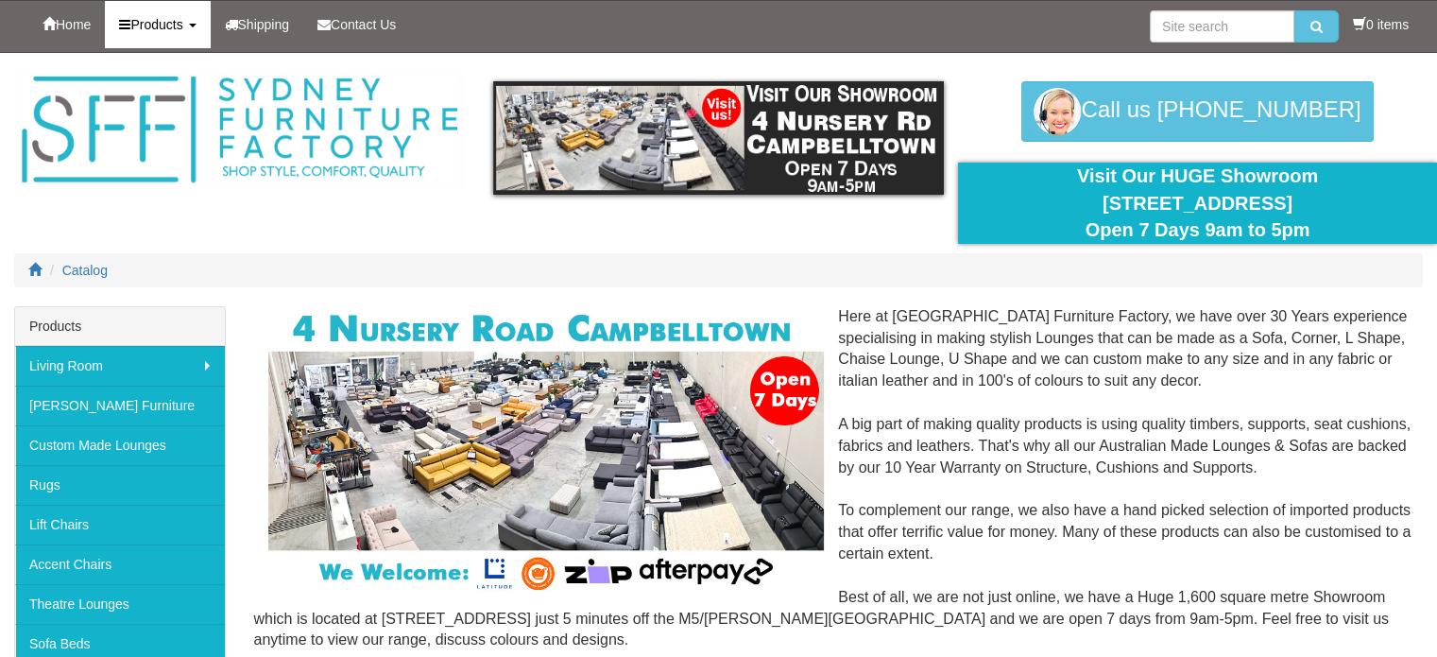
click at [185, 33] on link "Products" at bounding box center [157, 24] width 105 height 47
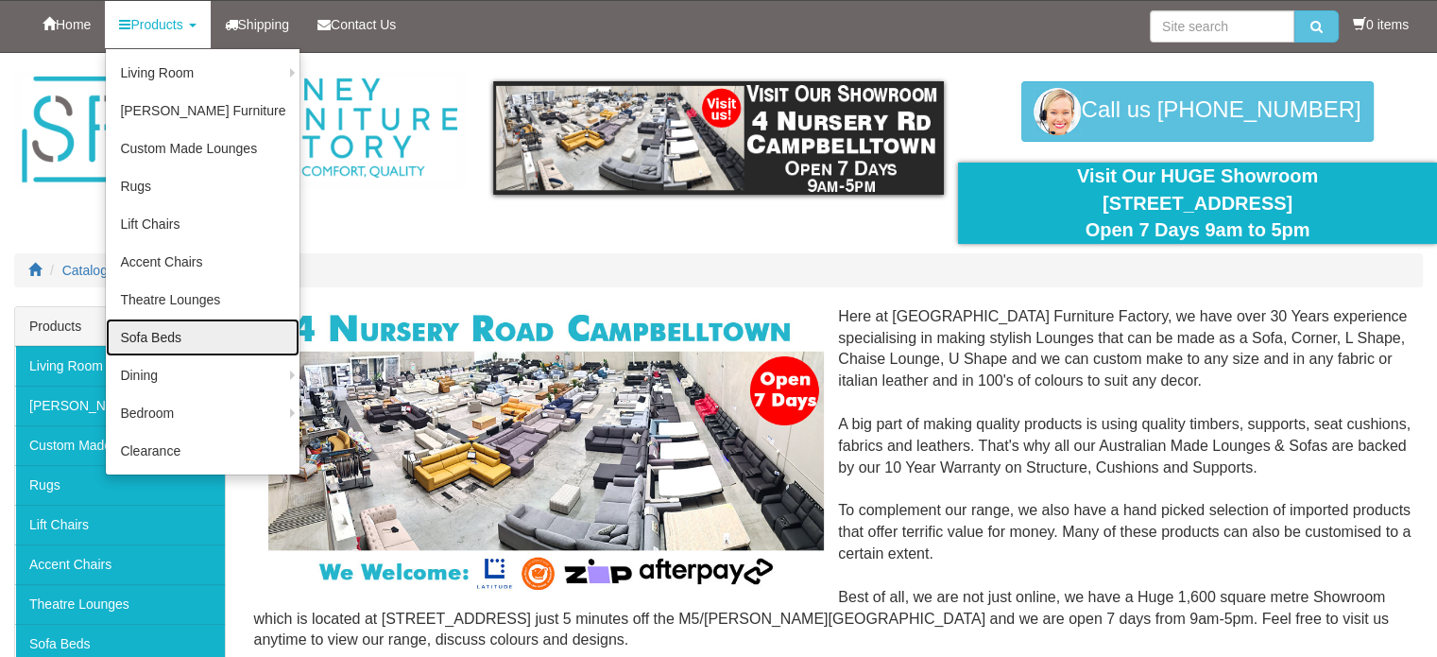
click at [161, 335] on link "Sofa Beds" at bounding box center [203, 337] width 194 height 38
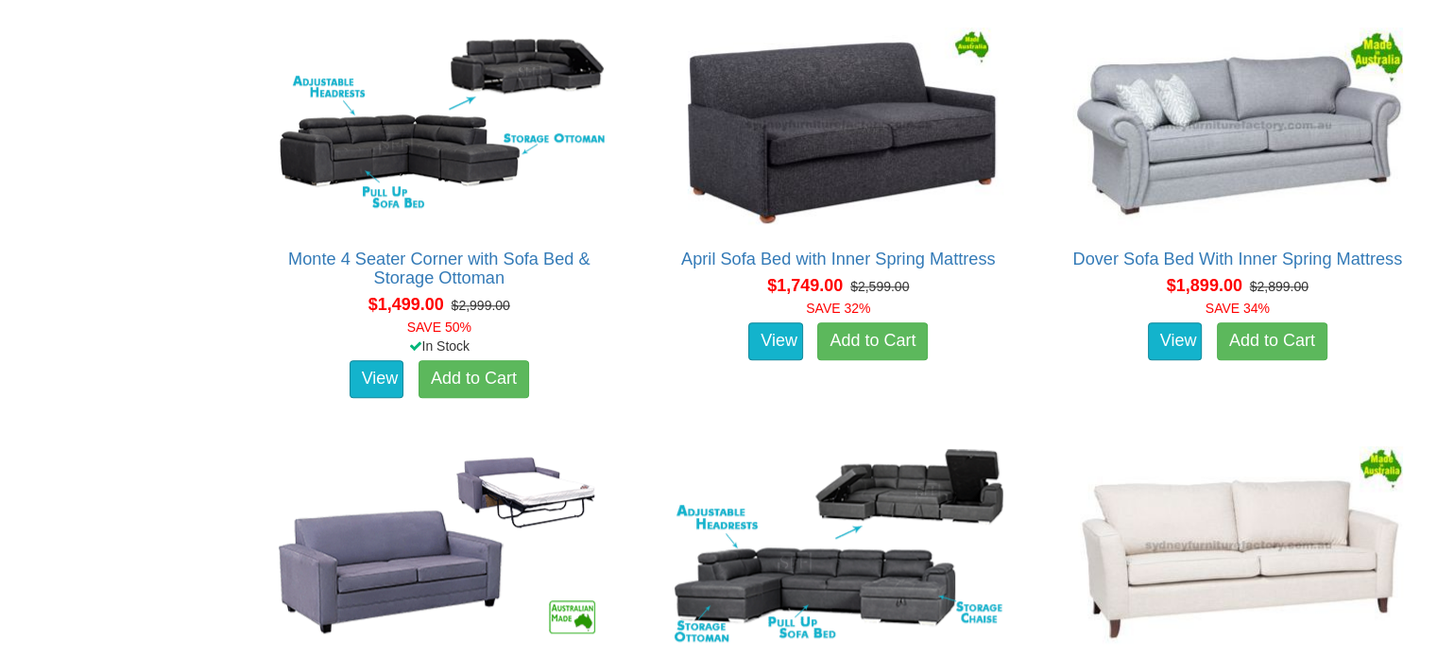
scroll to position [1603, 0]
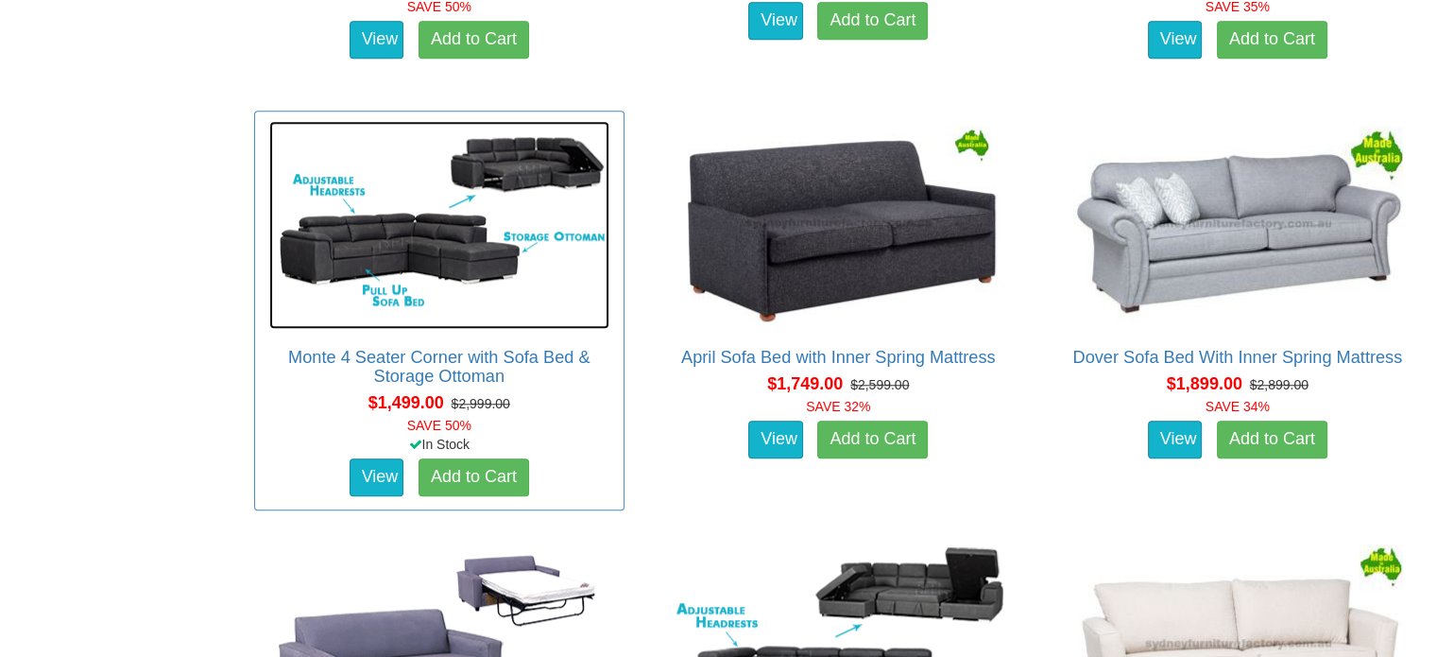
click at [484, 267] on img at bounding box center [439, 225] width 340 height 208
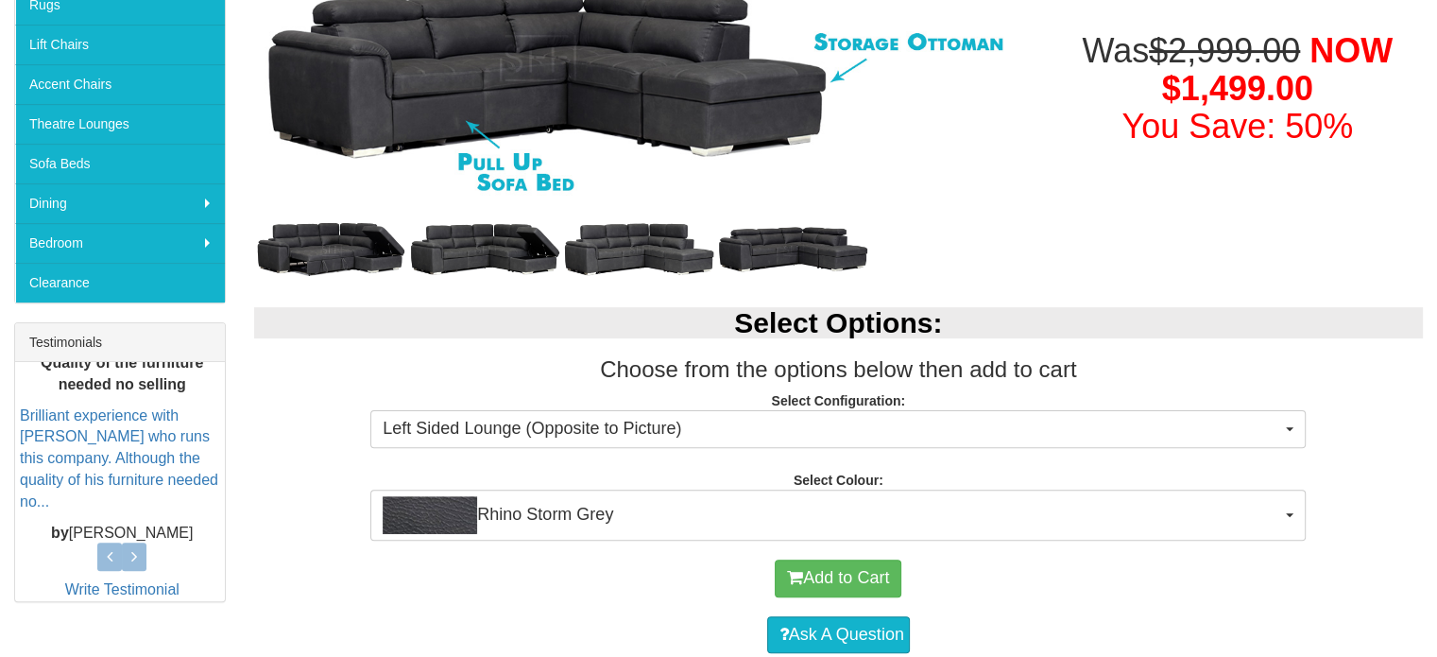
scroll to position [476, 0]
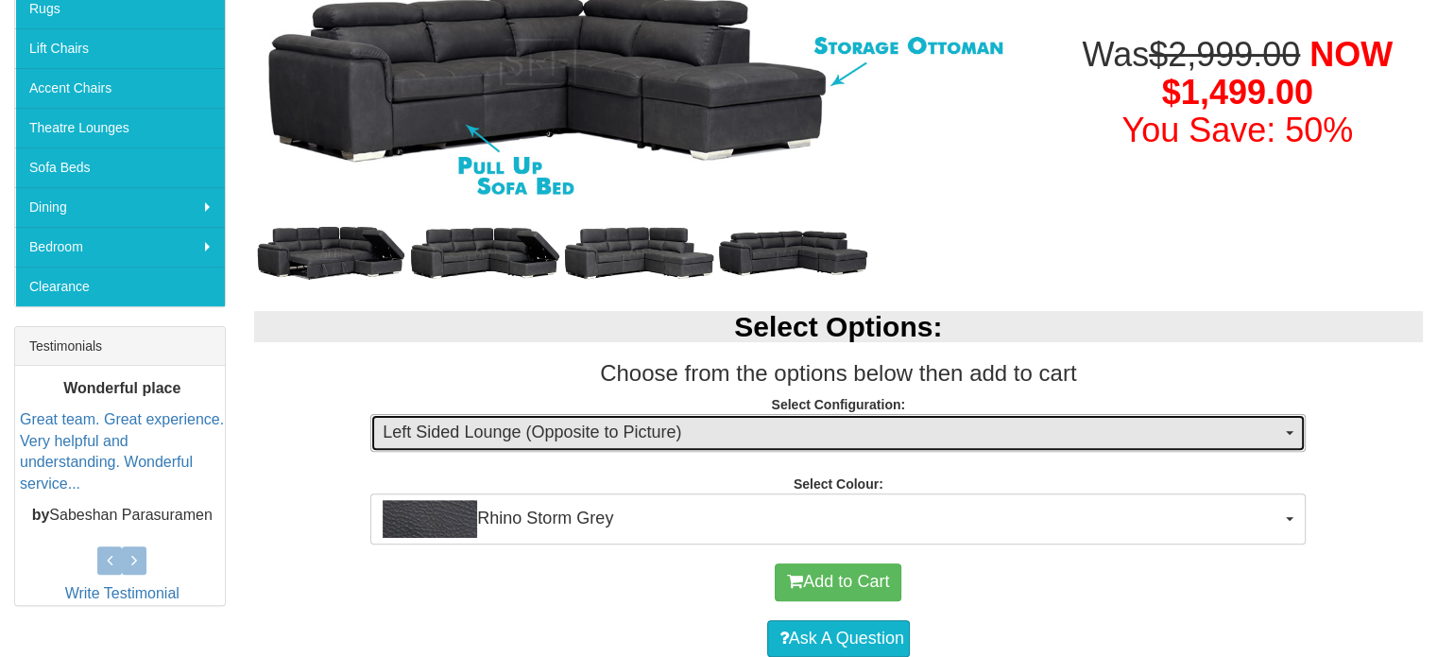
click at [756, 438] on span "Left Sided Lounge (Opposite to Picture)" at bounding box center [832, 433] width 899 height 25
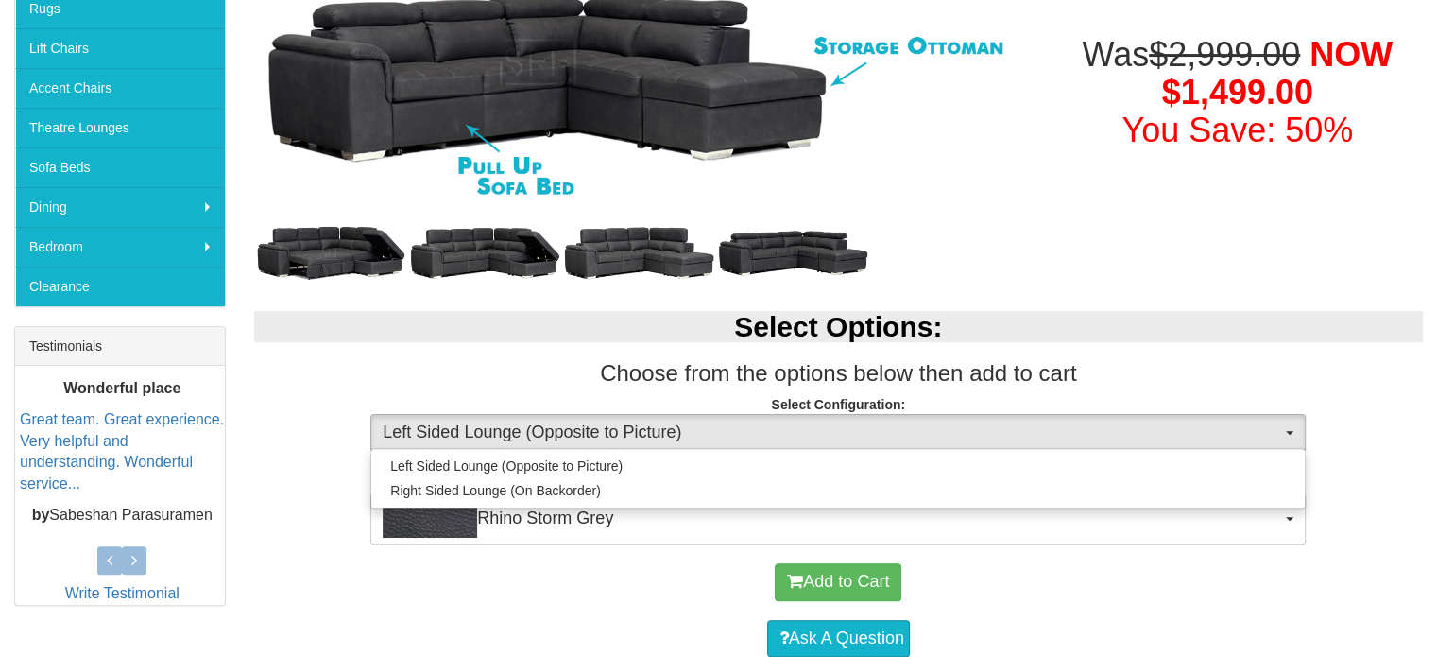
click at [1009, 278] on div at bounding box center [639, 252] width 770 height 75
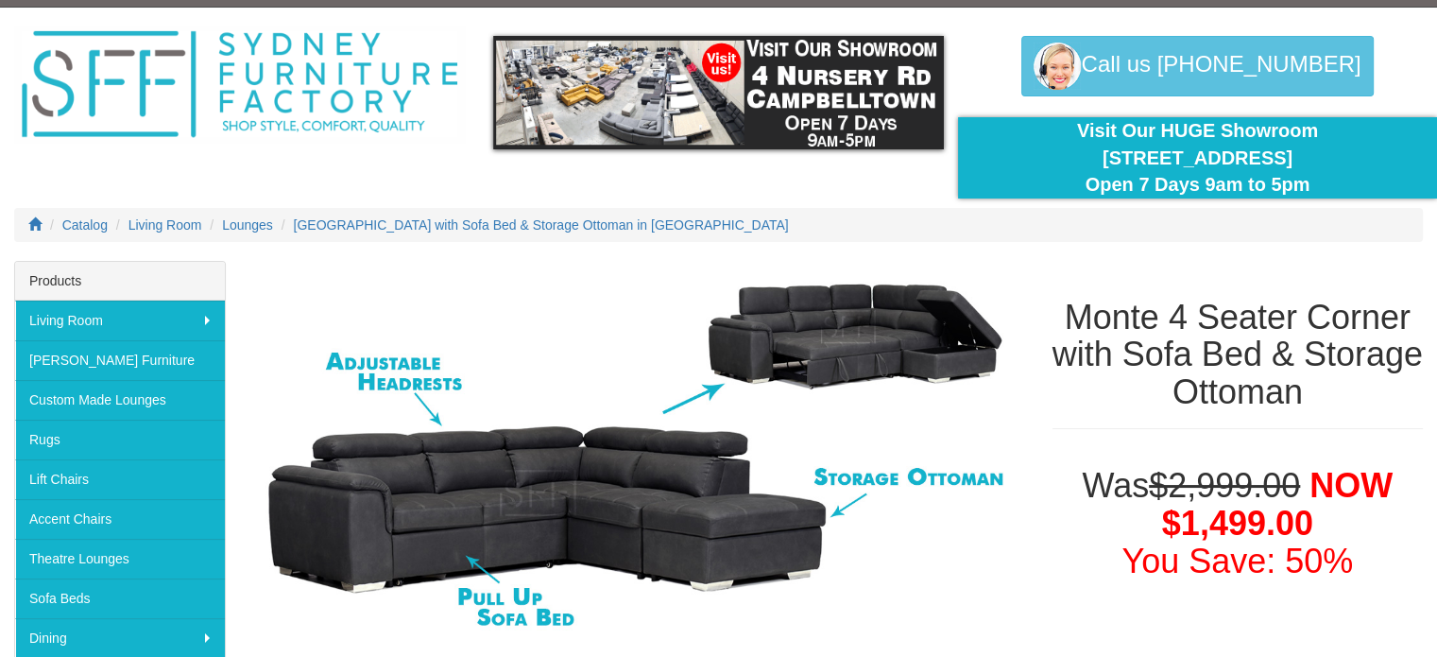
scroll to position [0, 0]
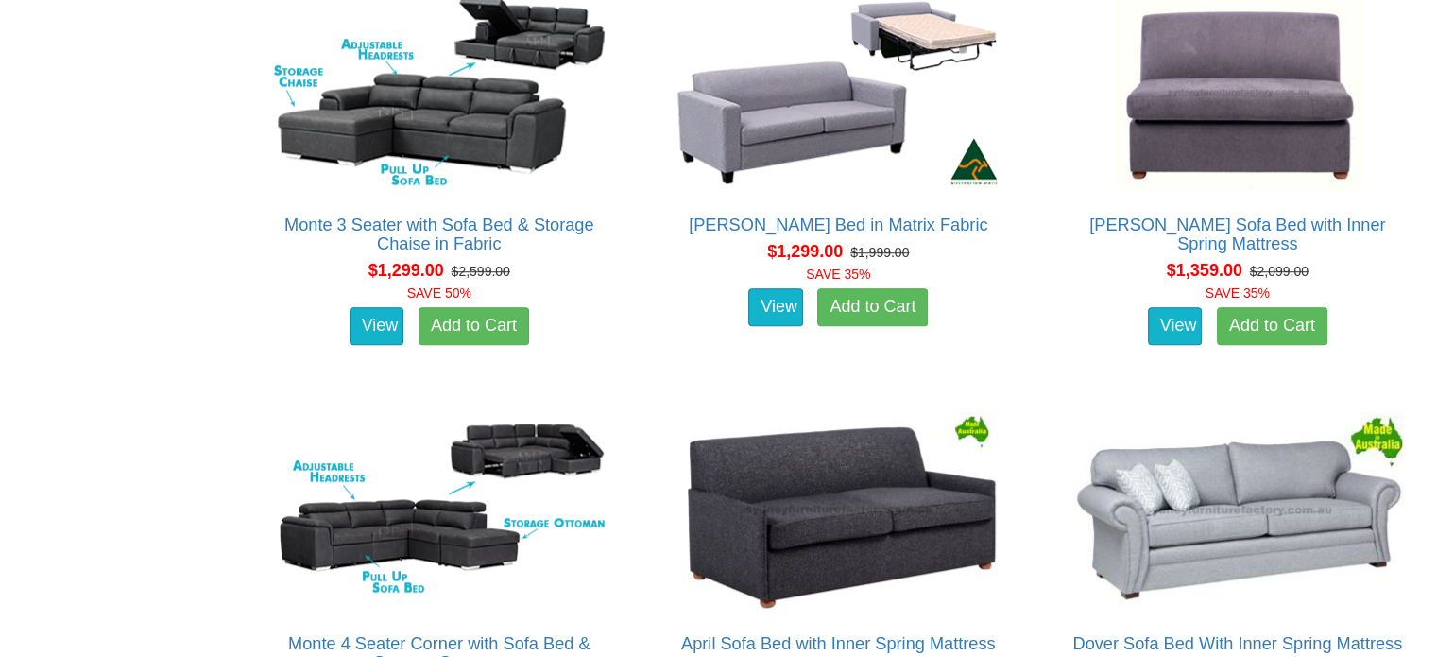
scroll to position [1312, 0]
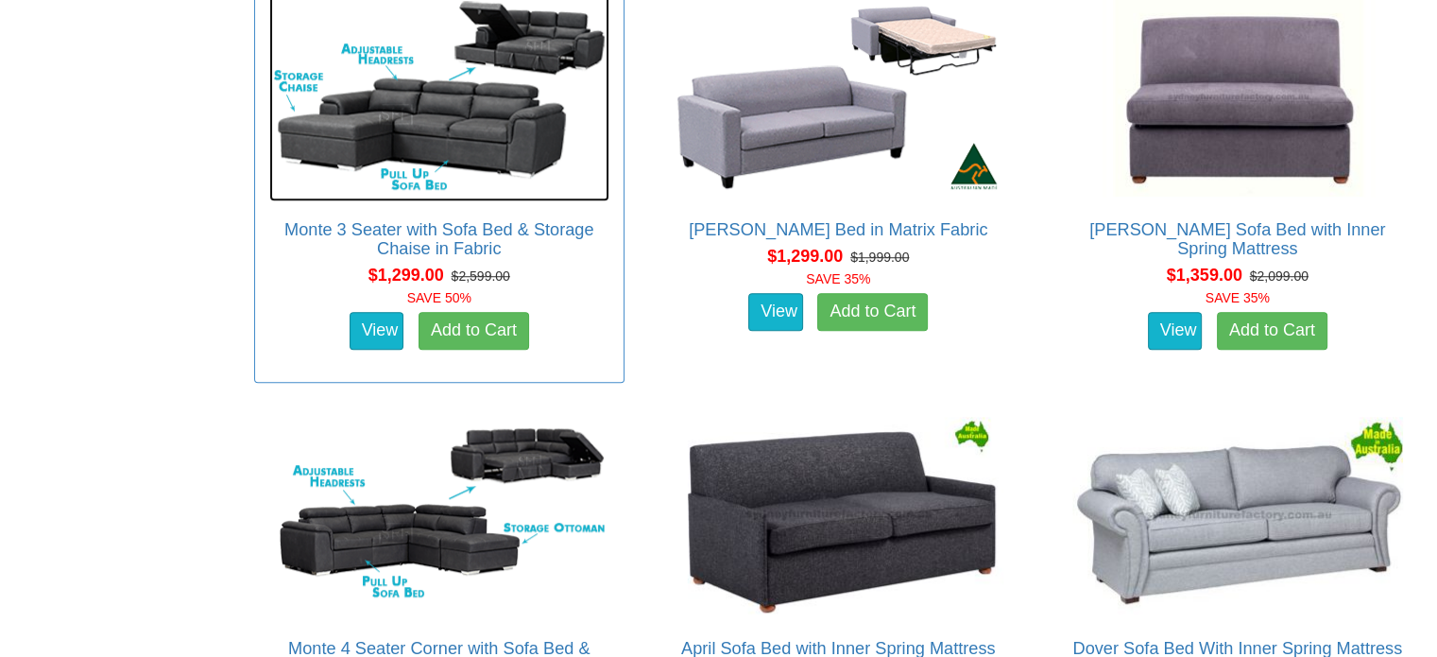
click at [484, 146] on img at bounding box center [439, 97] width 340 height 208
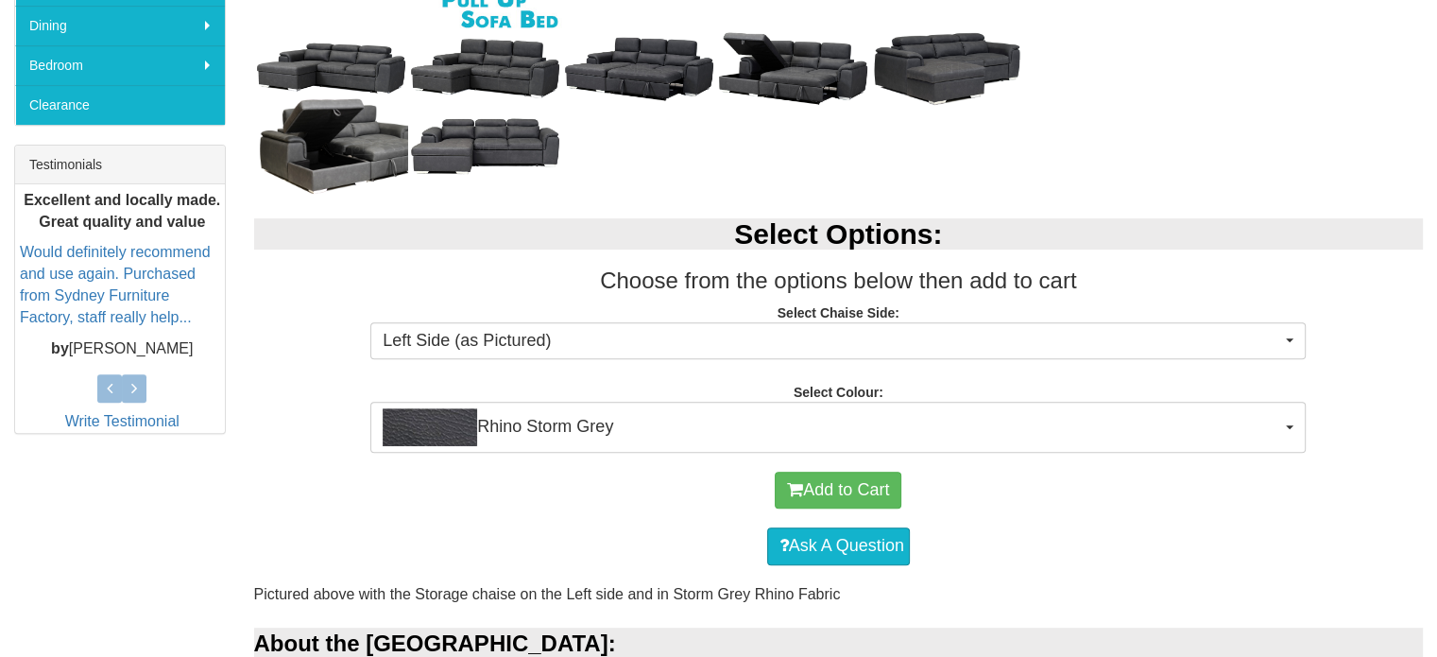
scroll to position [673, 0]
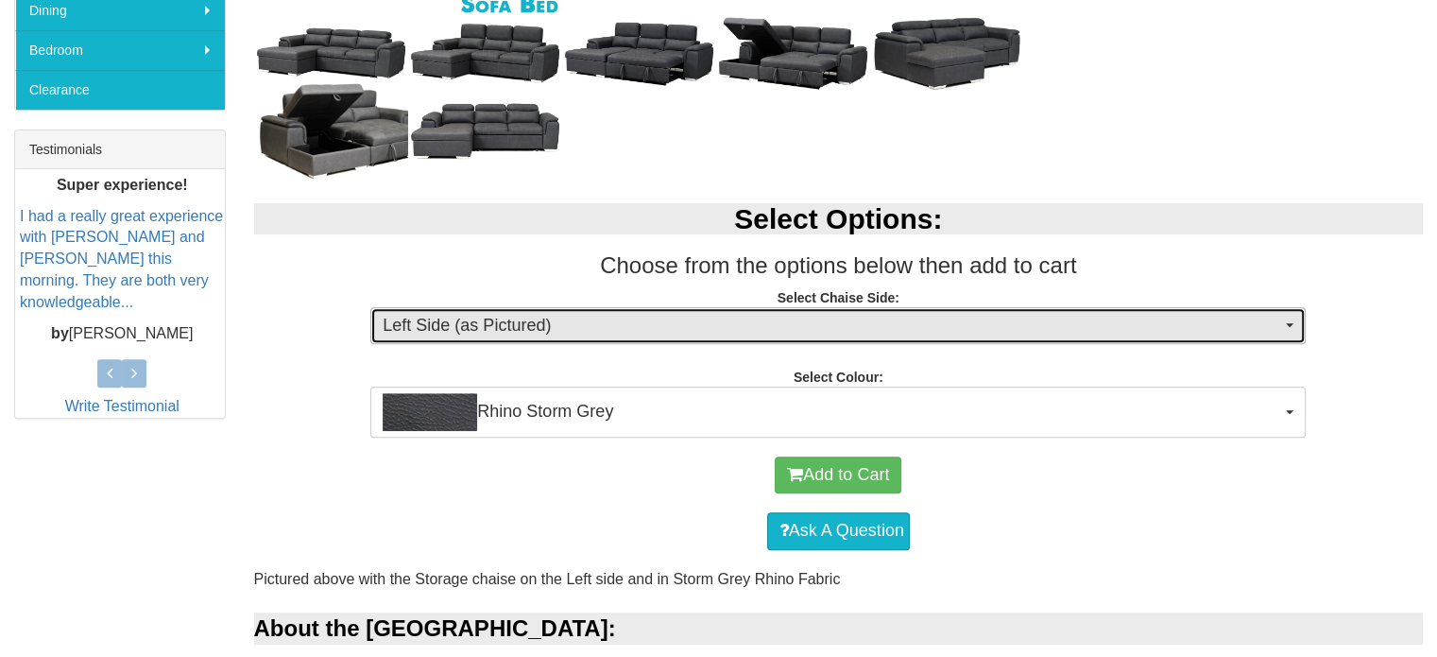
click at [800, 329] on span "Left Side (as Pictured)" at bounding box center [832, 326] width 899 height 25
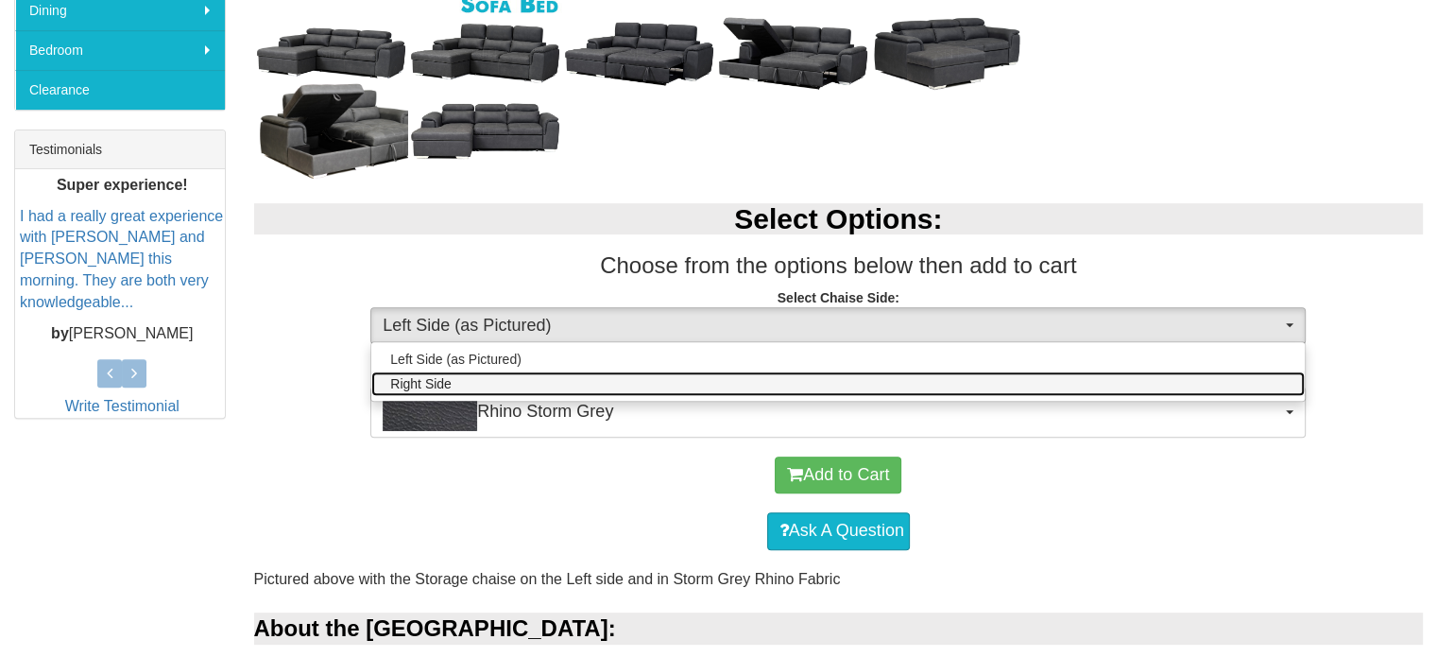
click at [643, 385] on link "Right Side" at bounding box center [838, 383] width 934 height 25
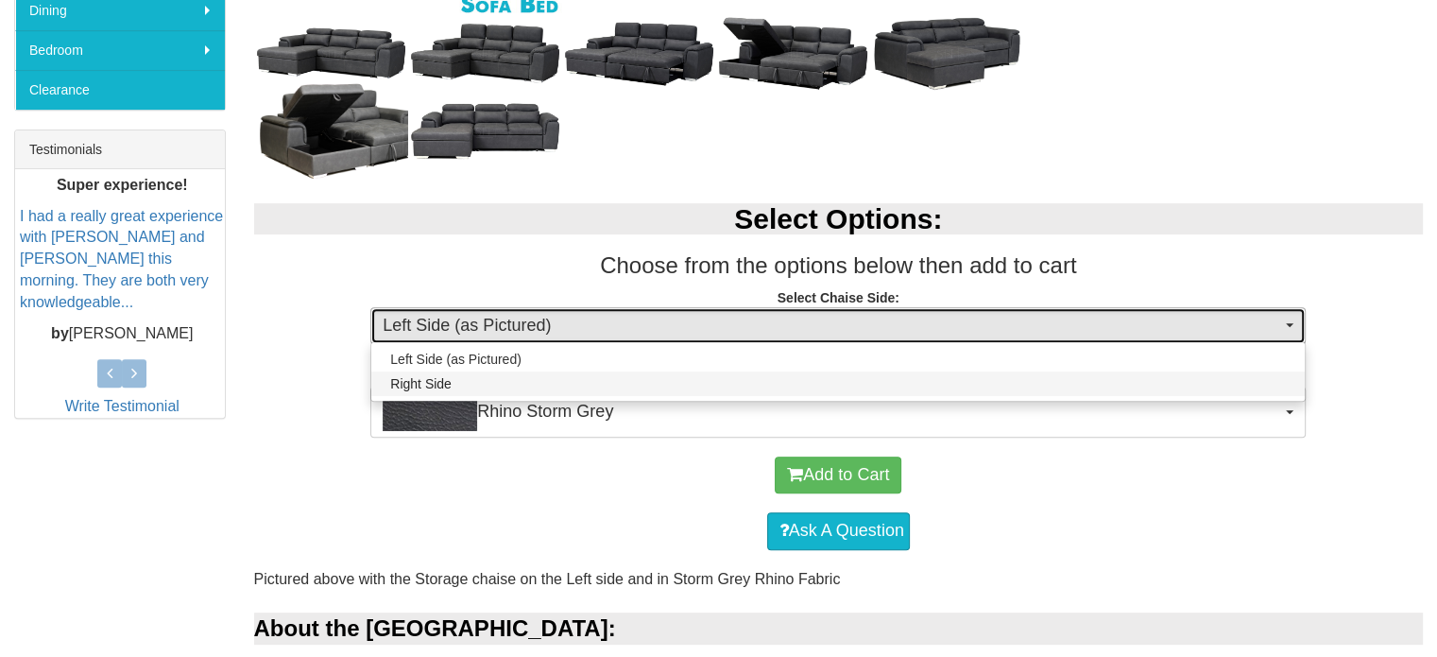
select select "266"
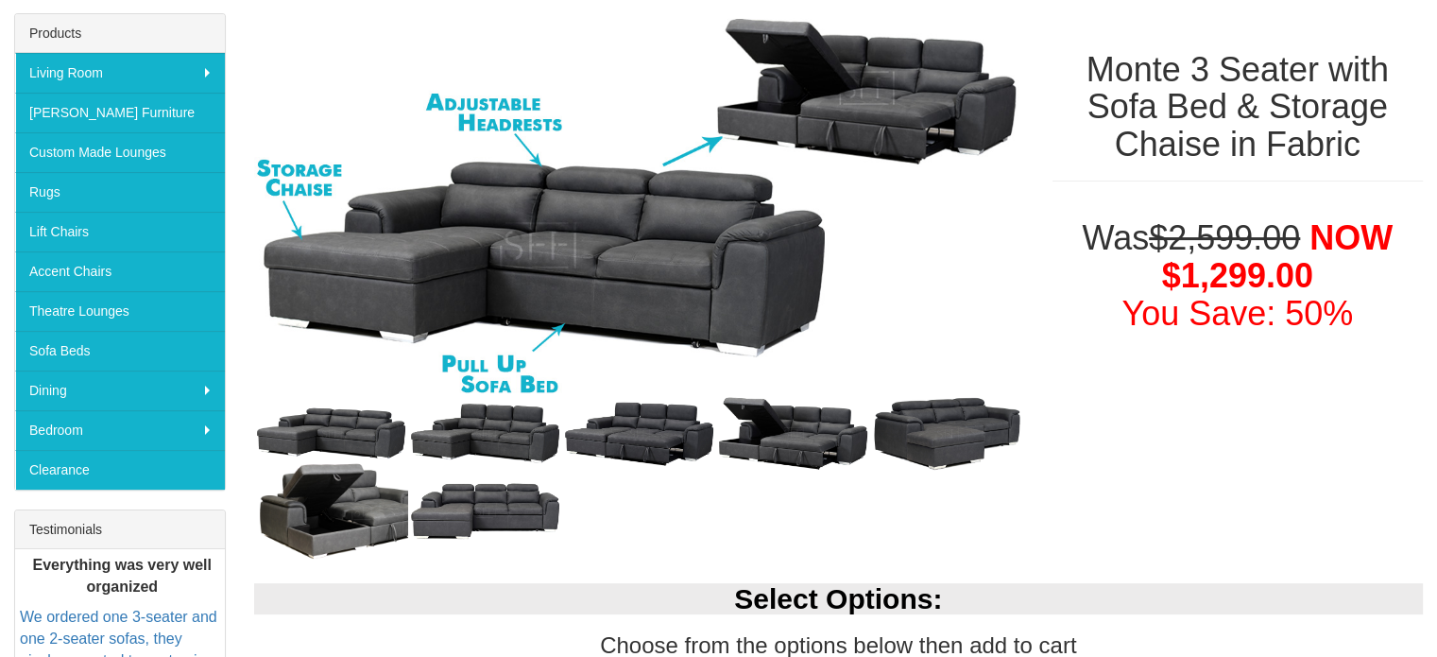
scroll to position [289, 0]
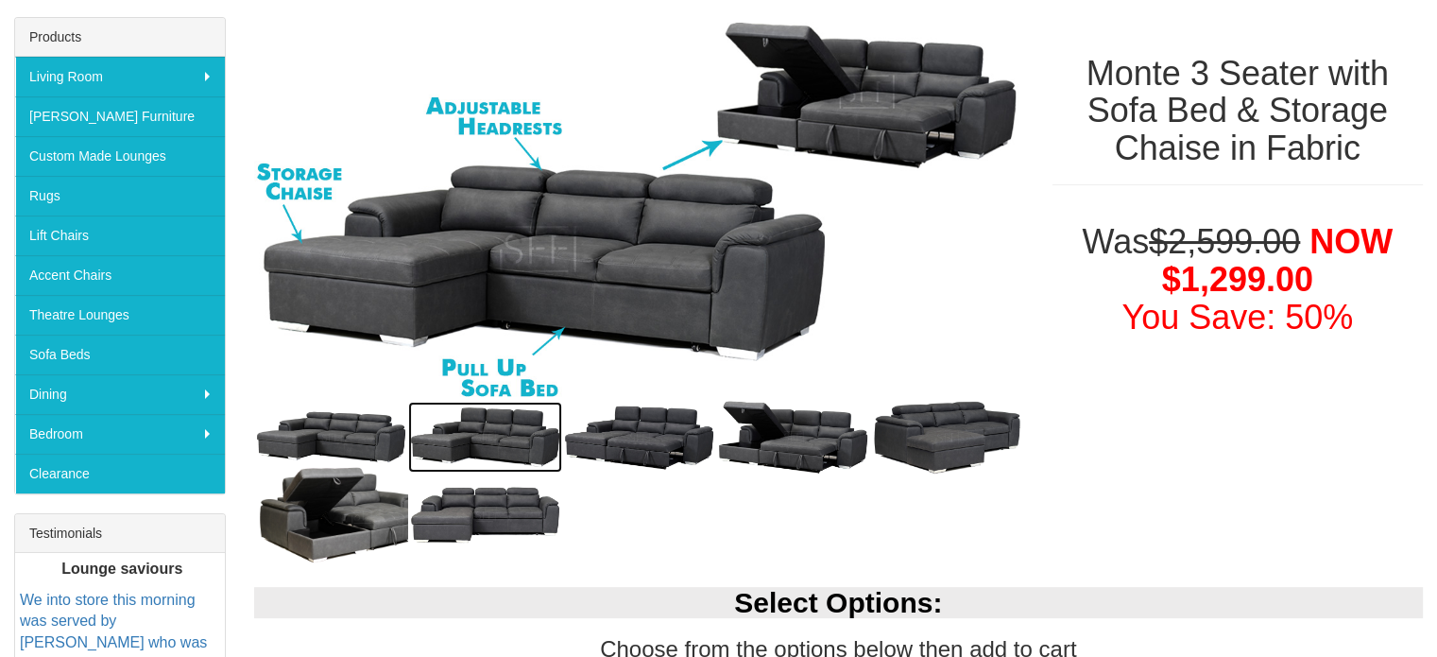
click at [491, 430] on img at bounding box center [485, 437] width 154 height 71
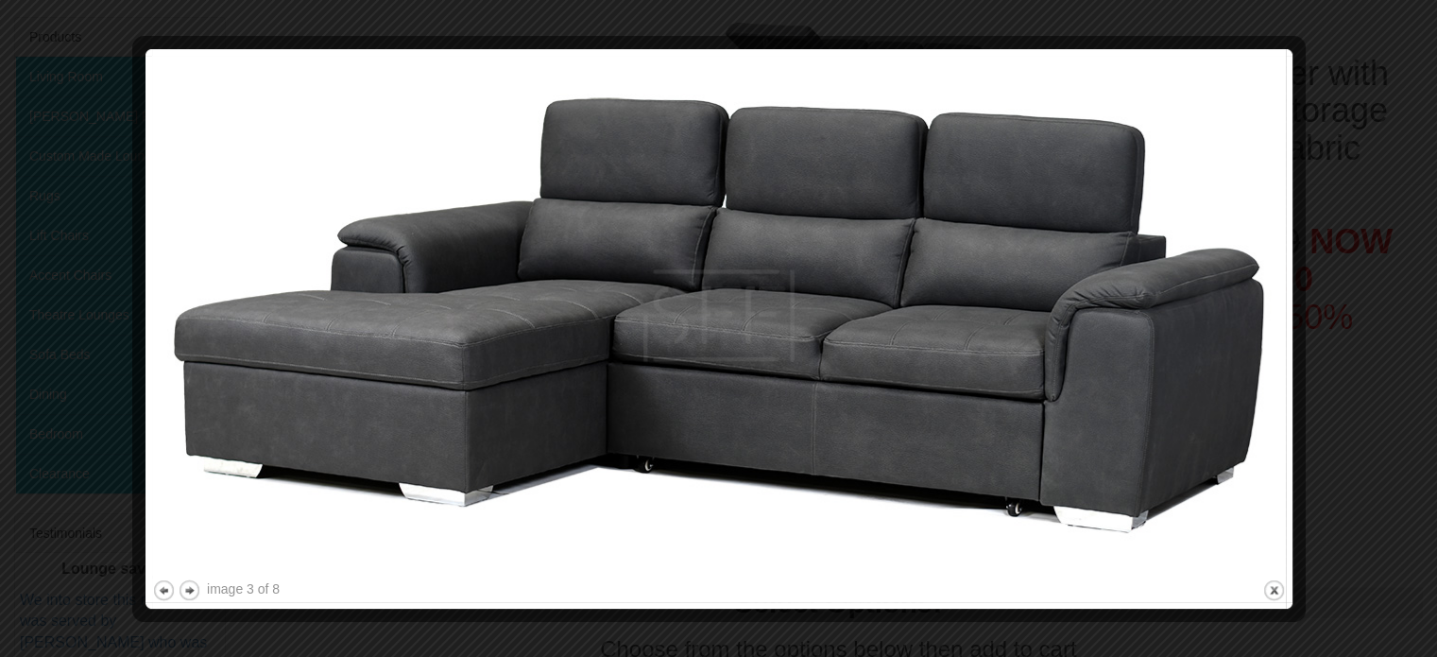
click at [1203, 329] on img at bounding box center [719, 316] width 1134 height 520
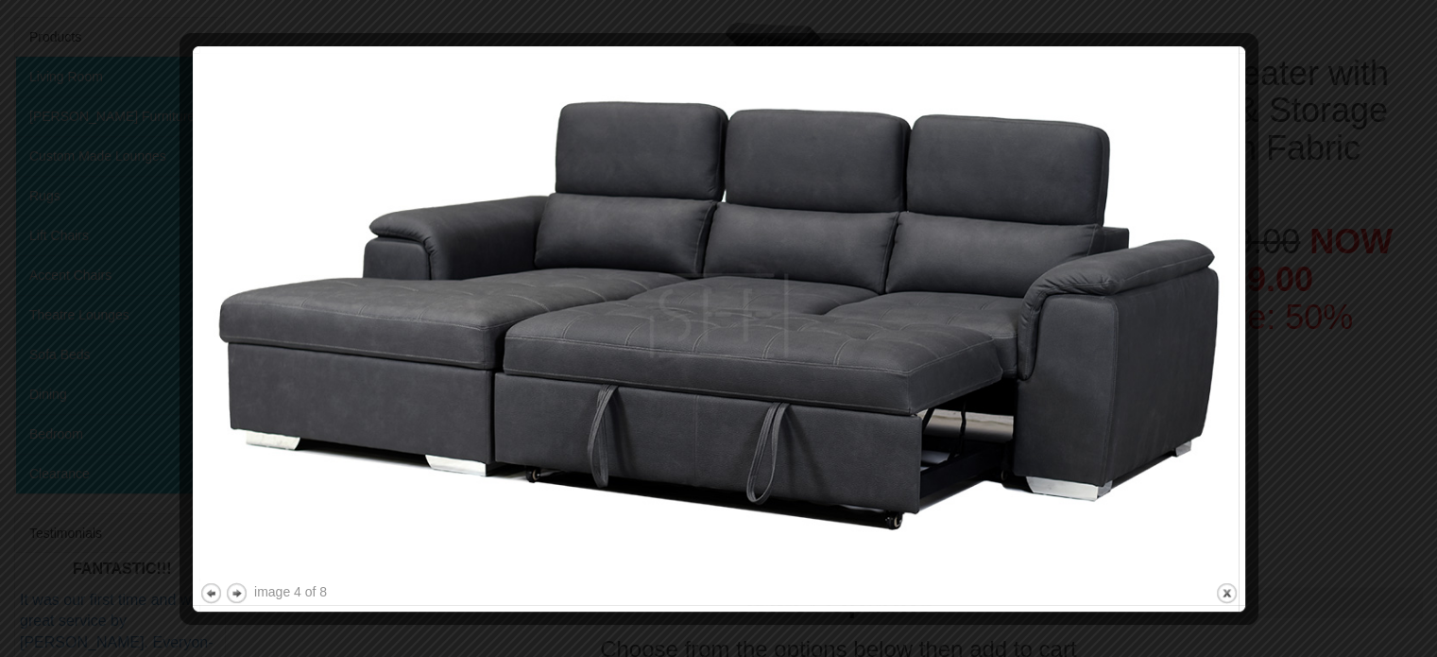
click at [1203, 329] on img at bounding box center [719, 315] width 1040 height 525
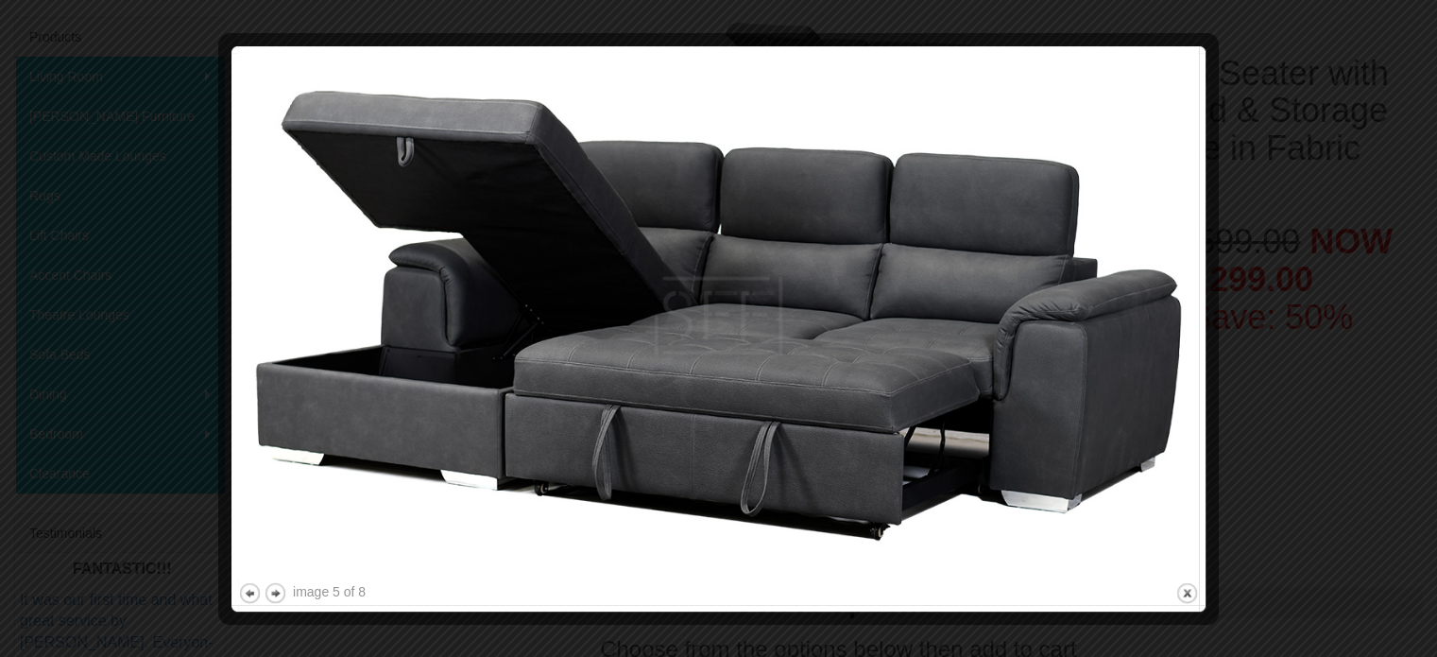
click at [1203, 329] on div at bounding box center [1209, 329] width 20 height 552
click at [1083, 306] on img at bounding box center [718, 315] width 961 height 525
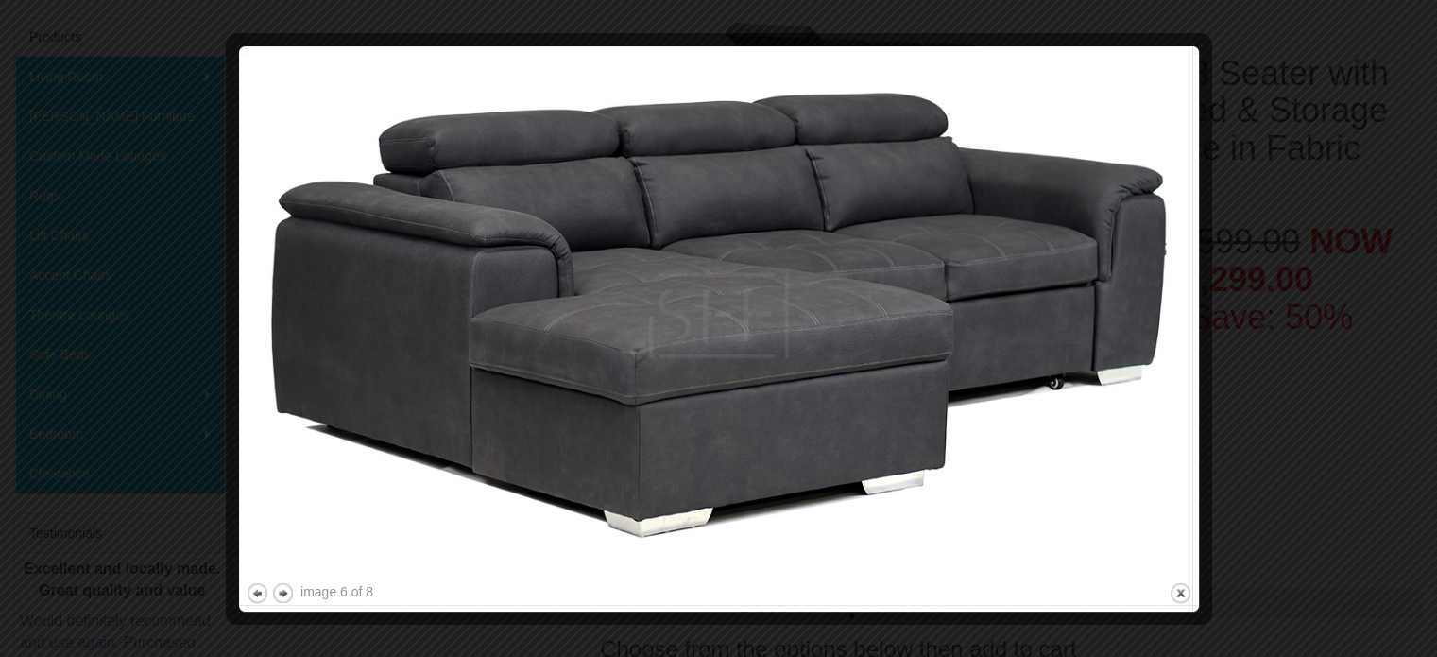
click at [1083, 306] on img at bounding box center [719, 315] width 947 height 525
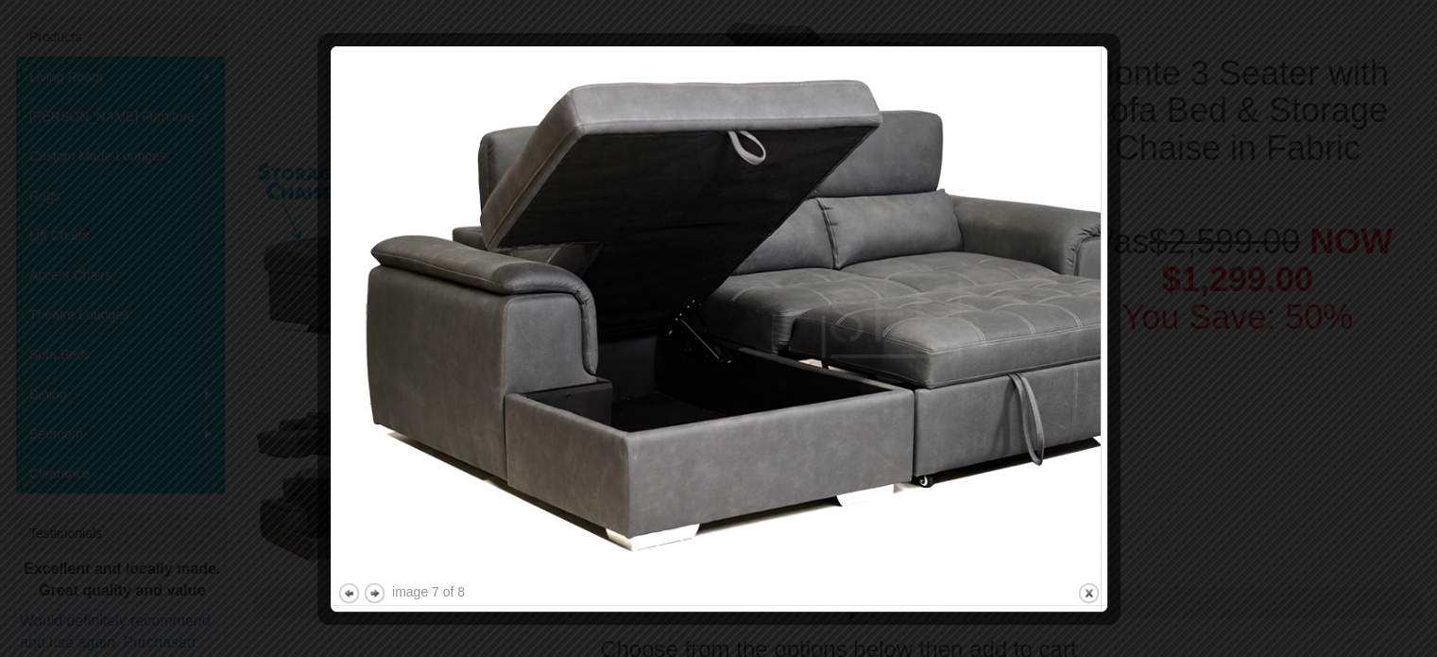
click at [1083, 306] on img at bounding box center [719, 315] width 764 height 525
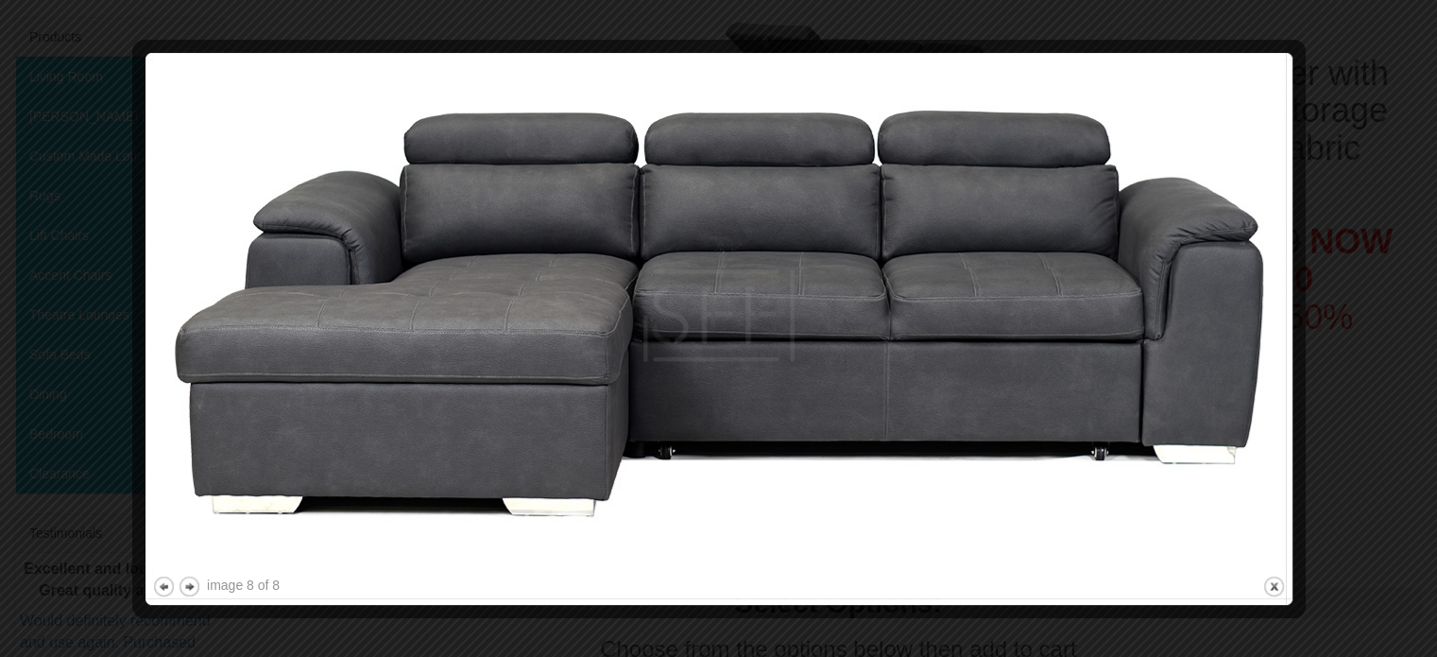
click at [1083, 306] on img at bounding box center [719, 316] width 1134 height 512
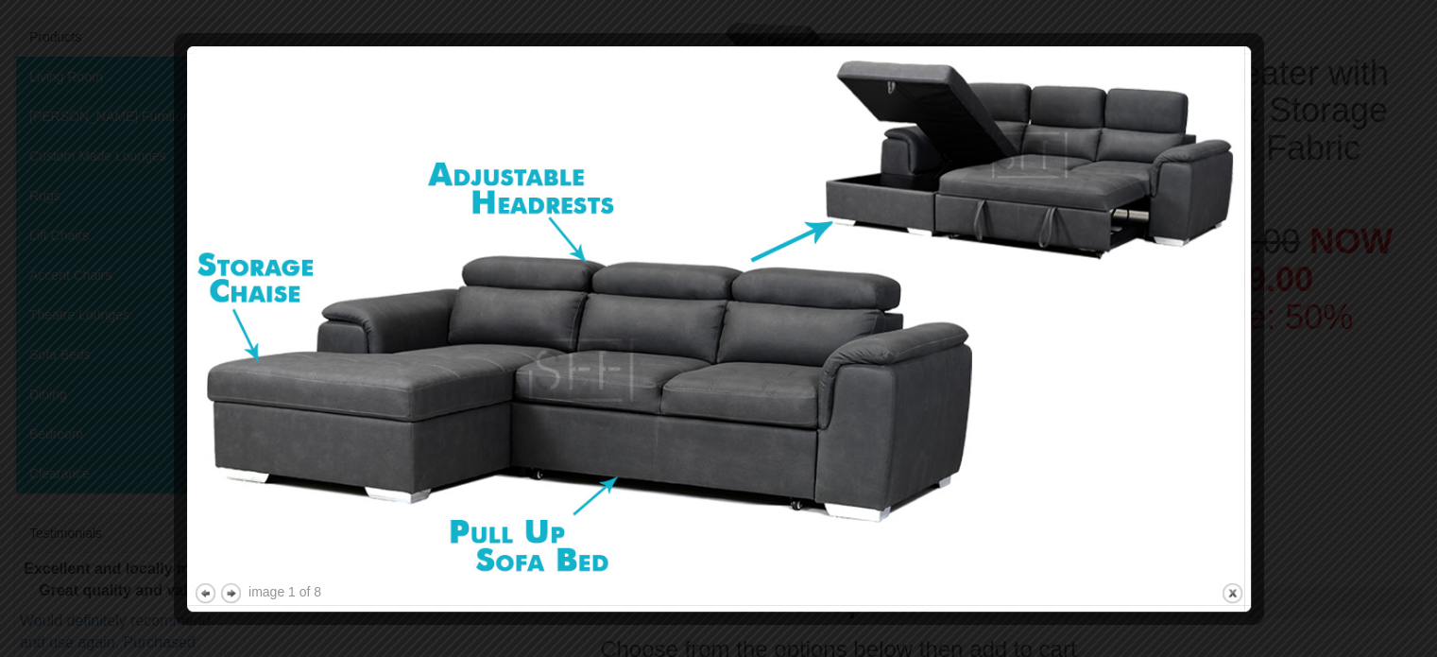
click at [1083, 306] on img at bounding box center [719, 315] width 1051 height 525
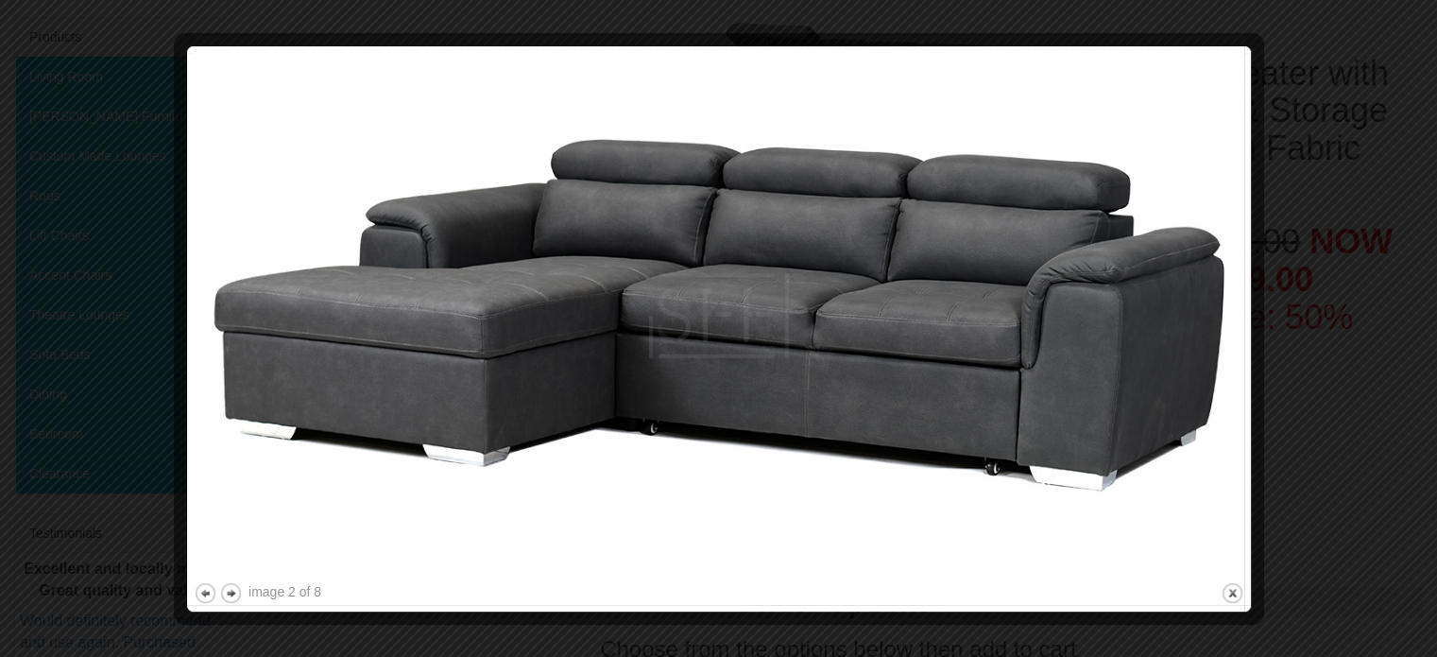
click at [1083, 306] on img at bounding box center [719, 315] width 1051 height 525
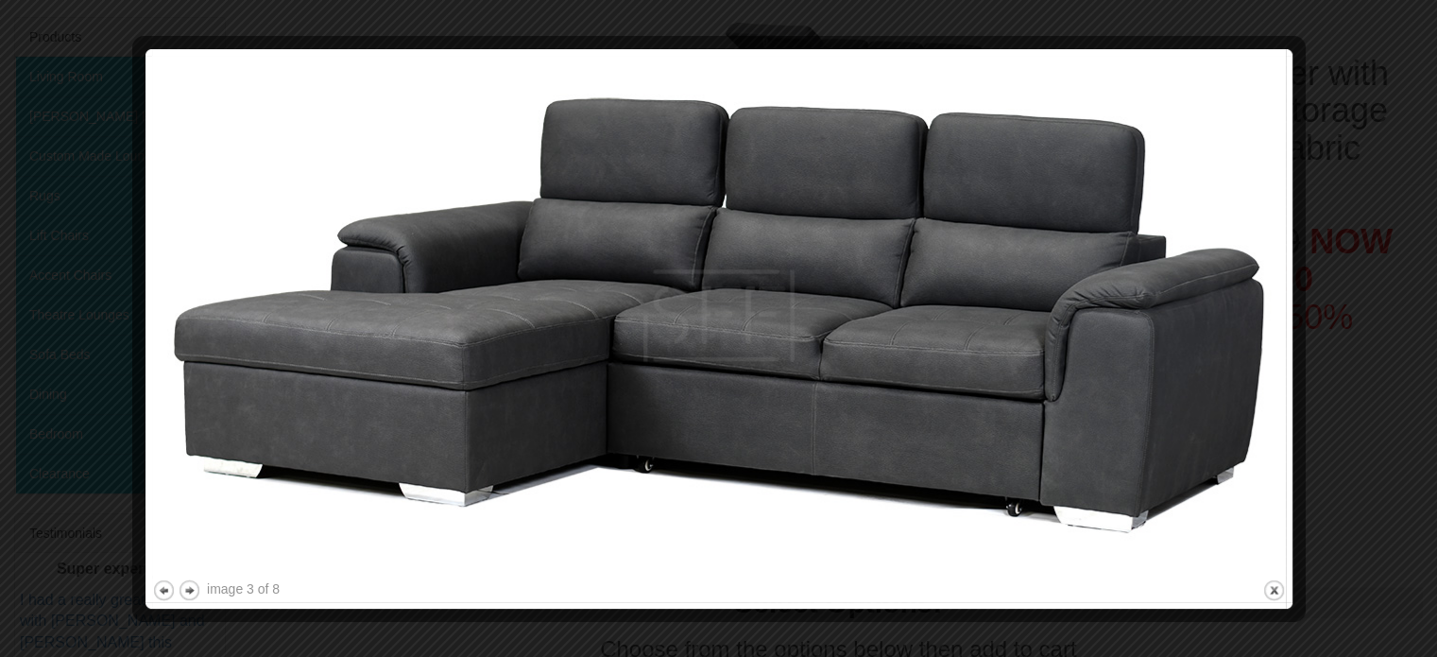
click at [1083, 306] on img at bounding box center [719, 316] width 1134 height 520
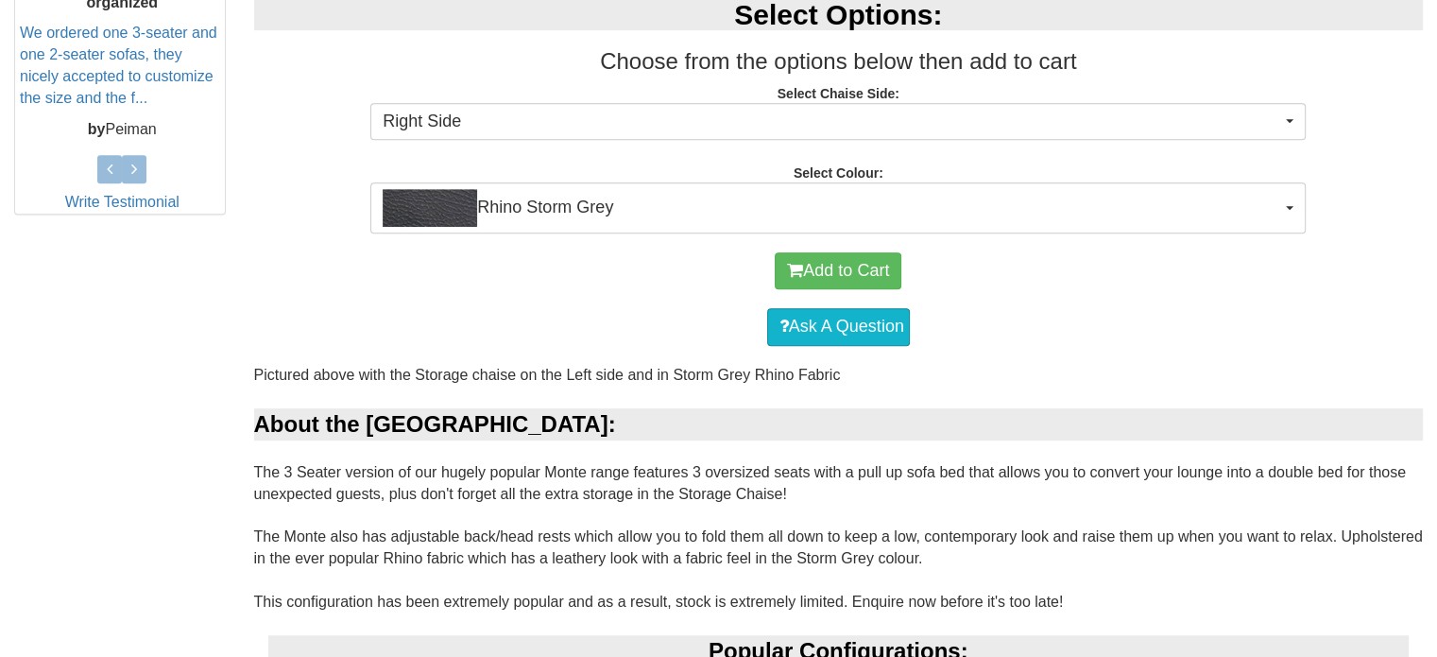
scroll to position [885, 0]
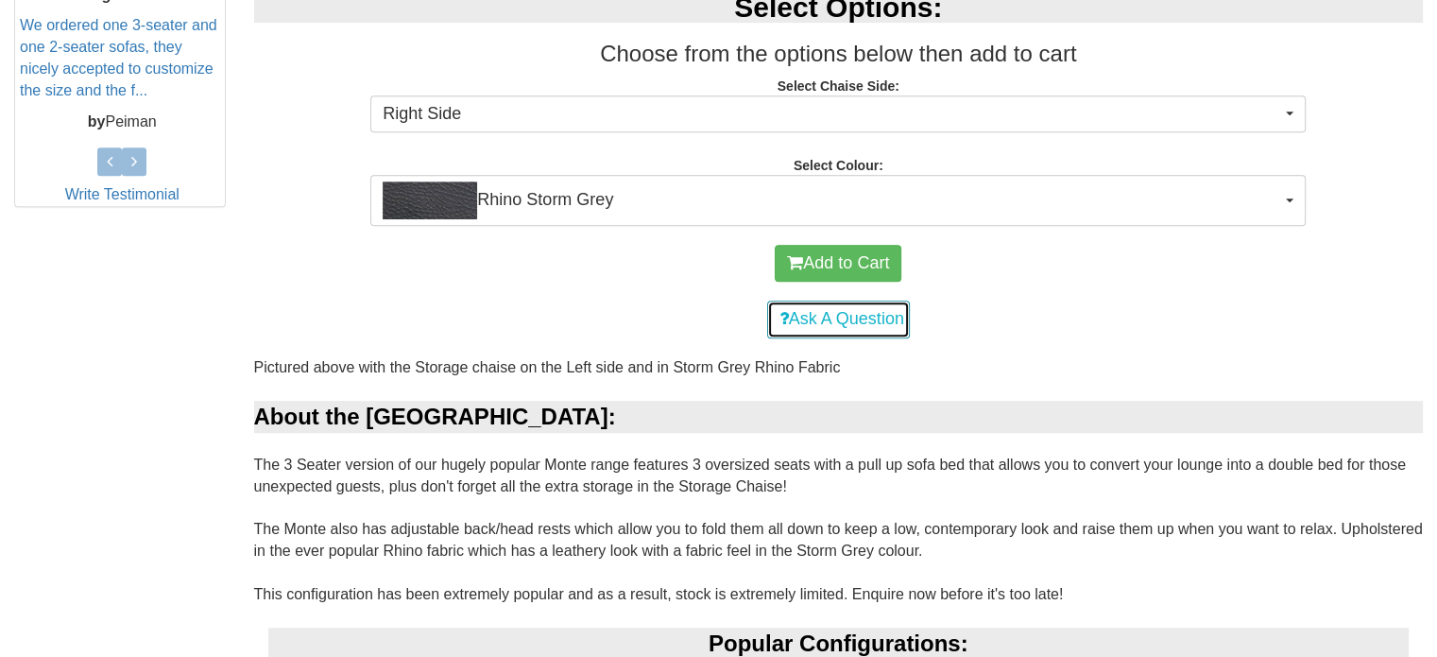
click at [832, 310] on link "Ask A Question" at bounding box center [838, 320] width 143 height 38
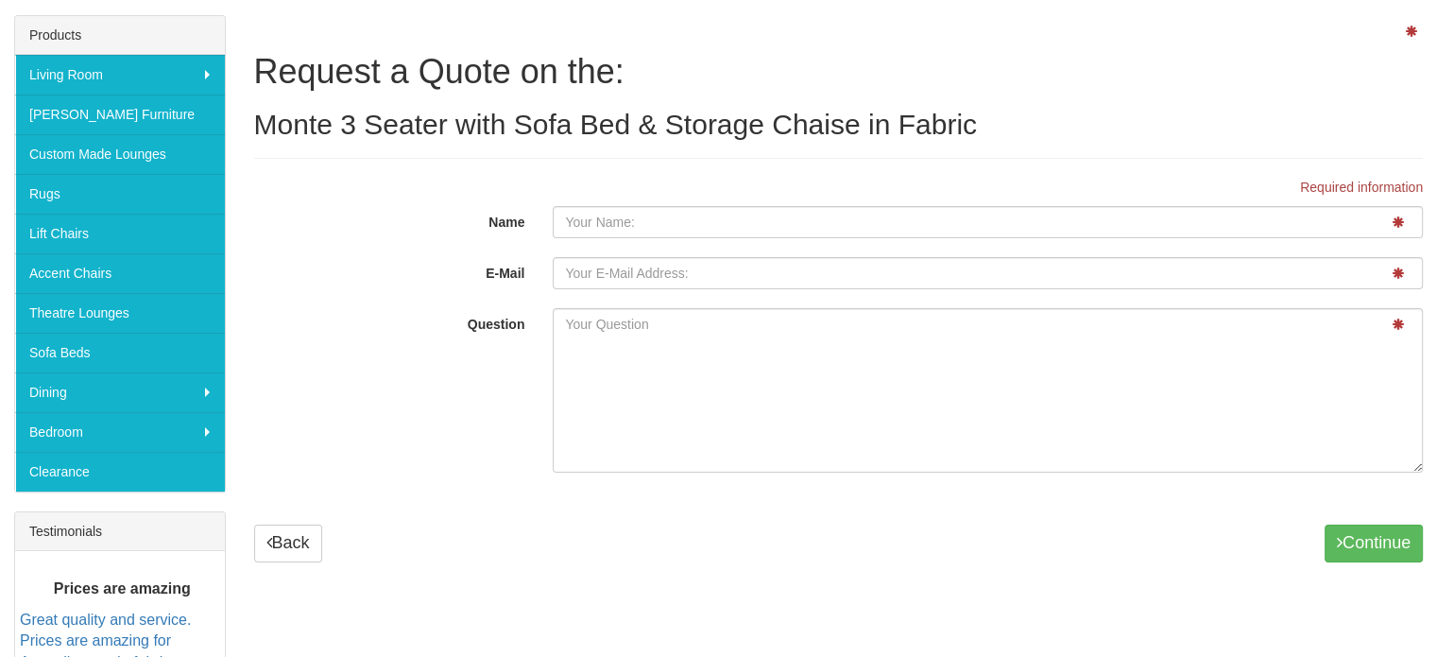
scroll to position [292, 0]
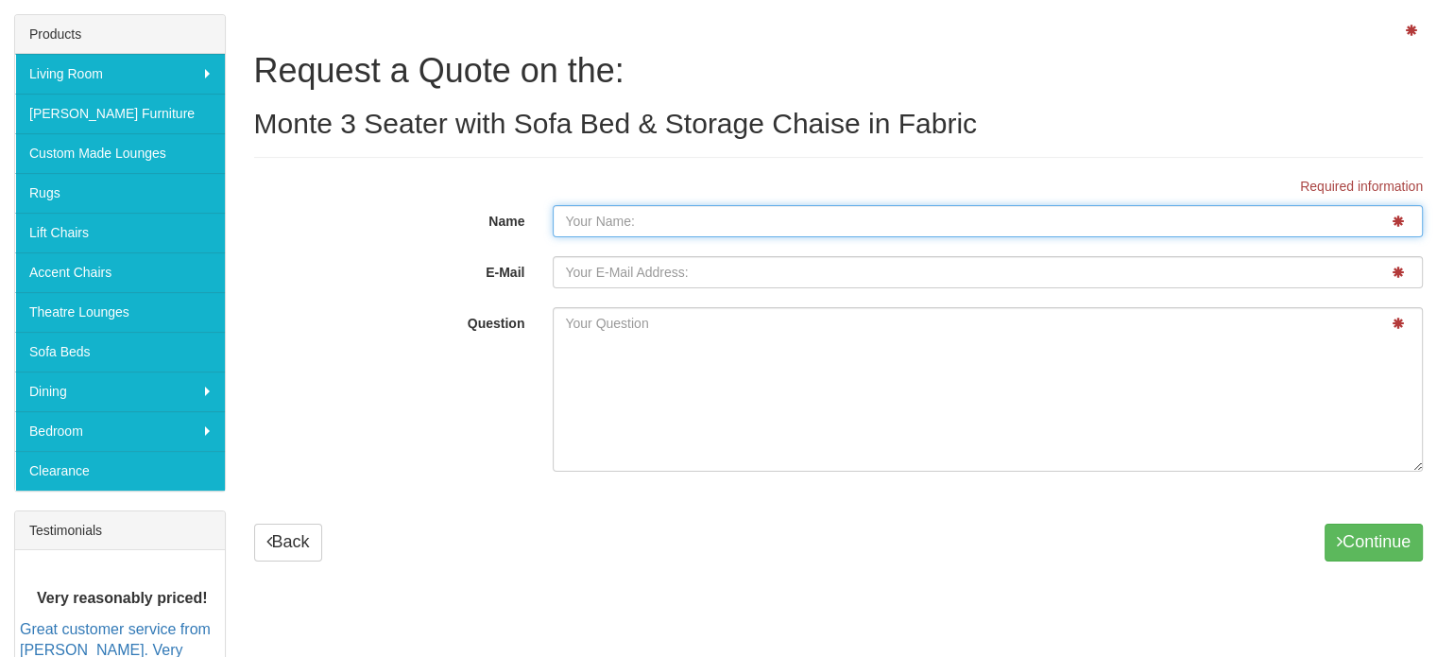
click at [651, 225] on input "Name" at bounding box center [988, 221] width 870 height 32
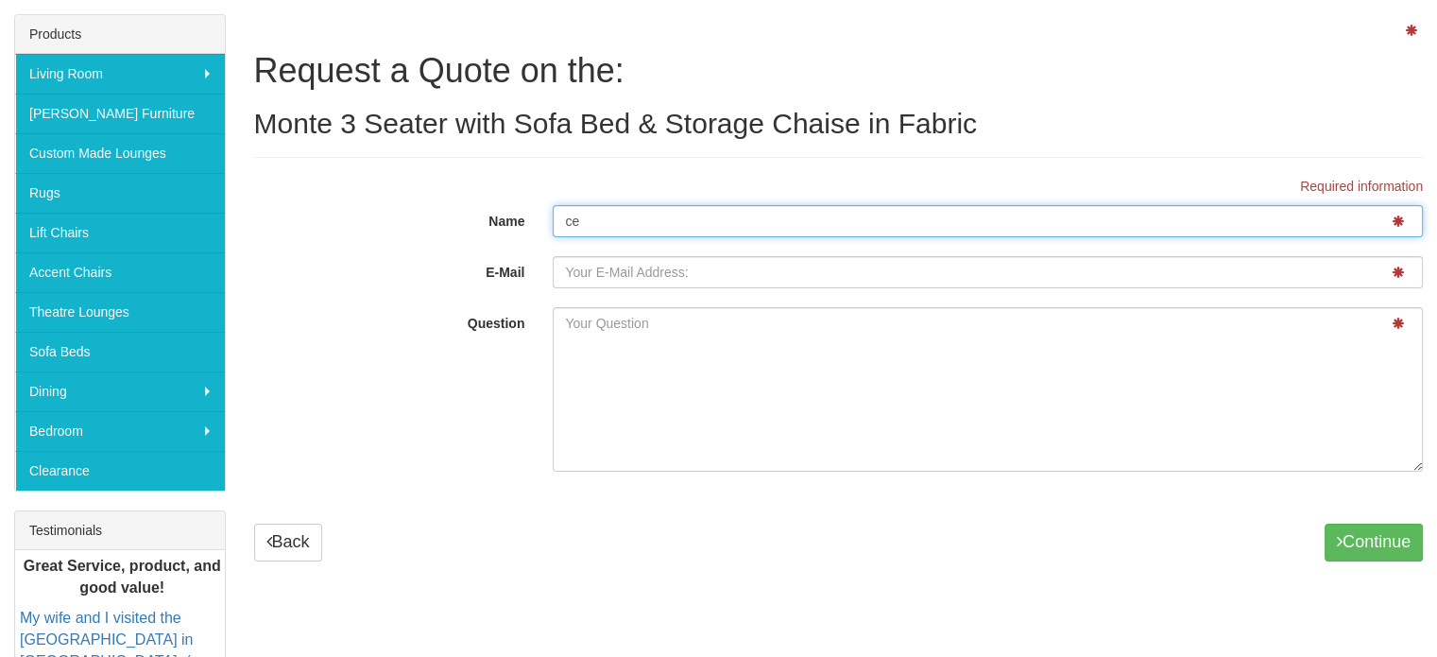
type input "c"
type input "cristina"
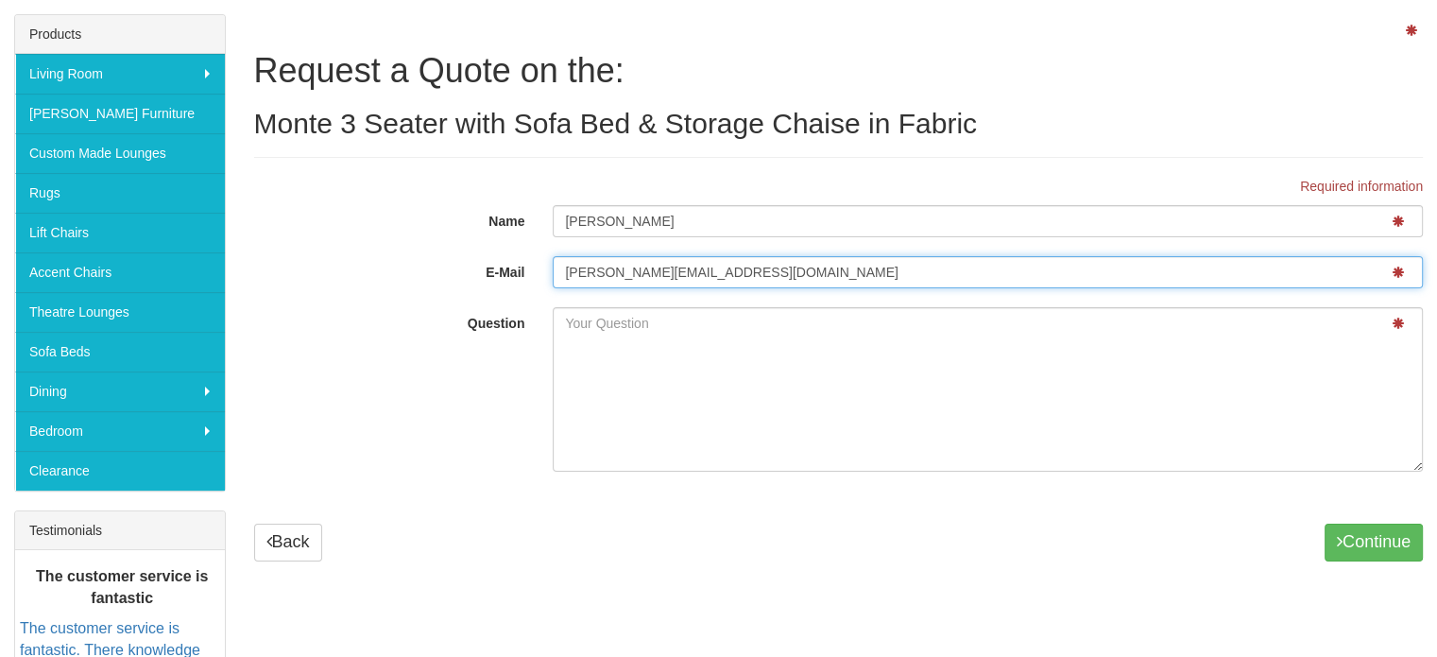
type input "cristina.hull80@hotmail.com"
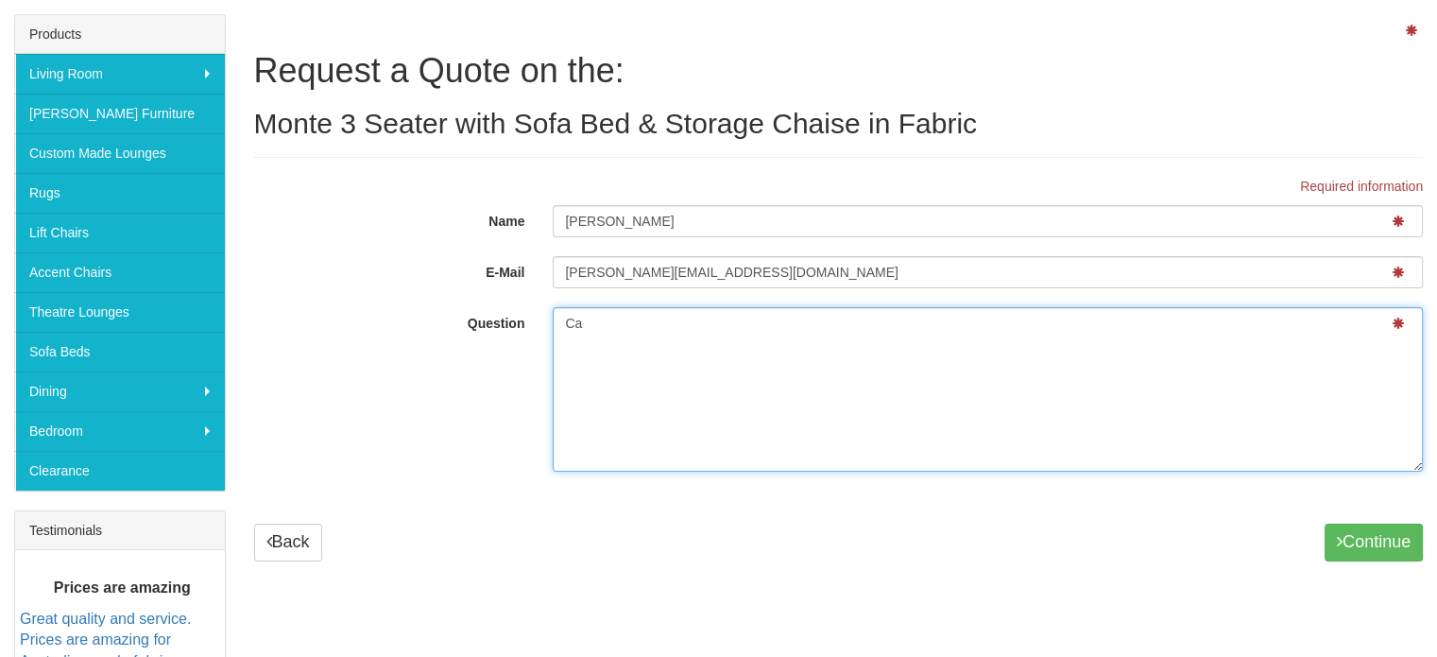
type textarea "C"
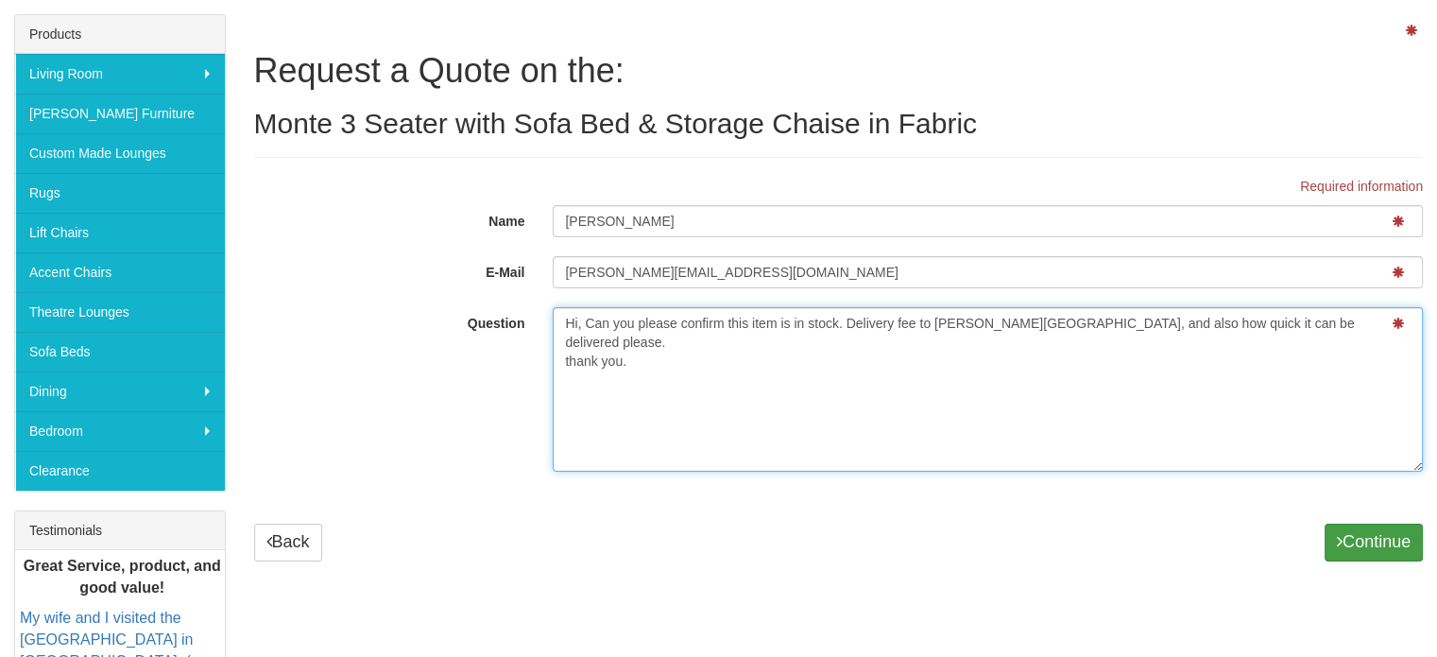
type textarea "Hi, Can you please confirm this item is in stock. Delivery fee to Harrington Pa…"
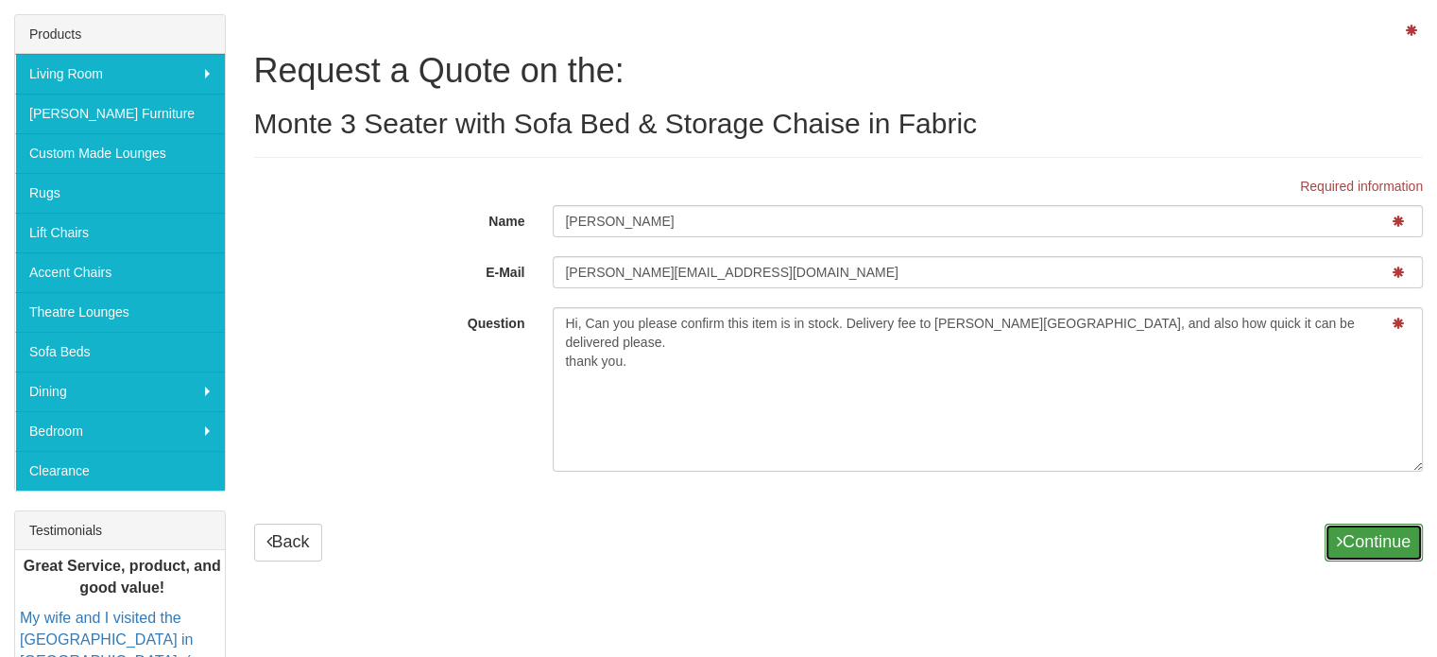
click at [1383, 549] on button "Continue" at bounding box center [1374, 543] width 98 height 38
